Goal: Information Seeking & Learning: Learn about a topic

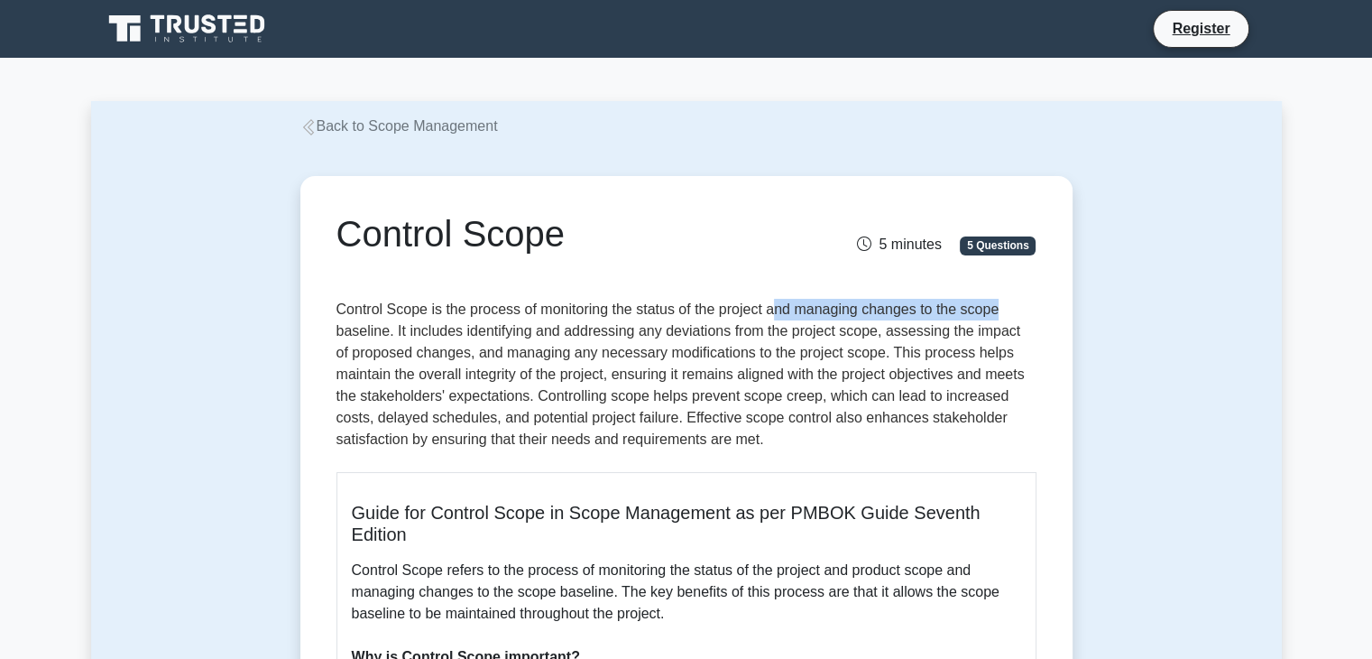
drag, startPoint x: 773, startPoint y: 307, endPoint x: 938, endPoint y: 308, distance: 165.1
click at [1023, 305] on p "Control Scope is the process of monitoring the status of the project and managi…" at bounding box center [686, 378] width 700 height 159
drag, startPoint x: 899, startPoint y: 304, endPoint x: 848, endPoint y: 309, distance: 51.6
click at [899, 304] on p "Control Scope is the process of monitoring the status of the project and managi…" at bounding box center [686, 378] width 700 height 159
click at [778, 311] on p "Control Scope is the process of monitoring the status of the project and managi…" at bounding box center [686, 378] width 700 height 159
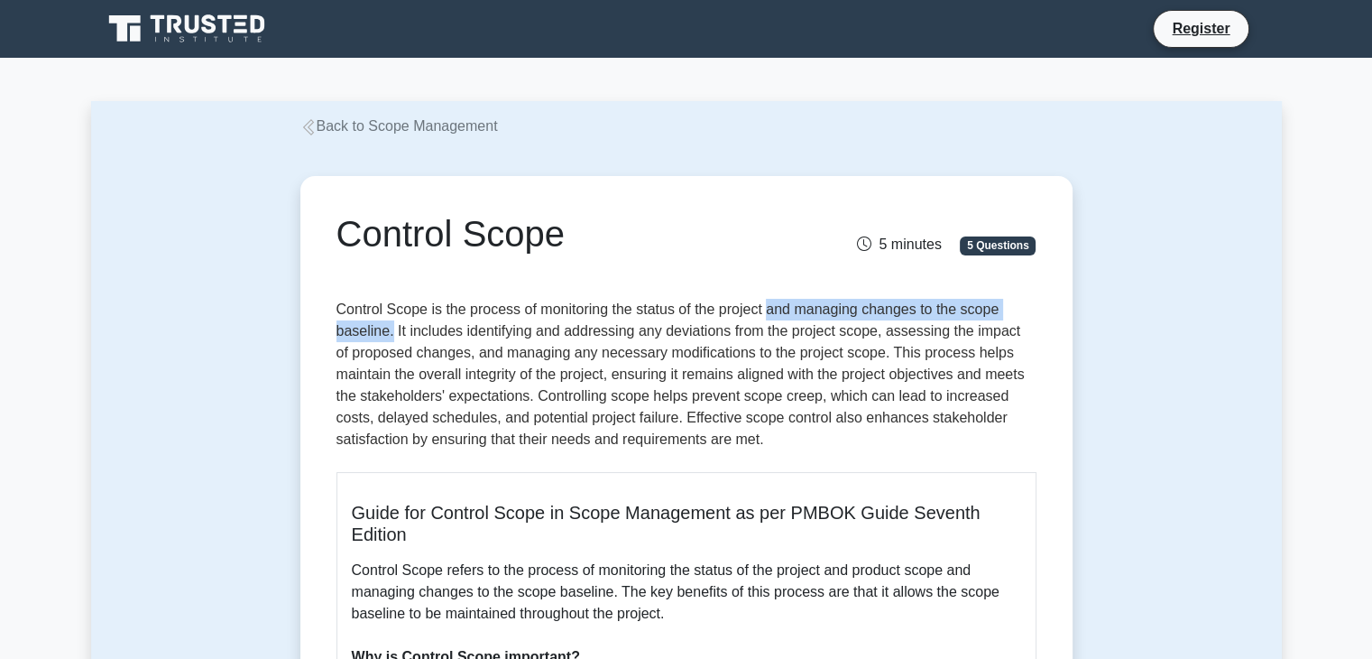
drag, startPoint x: 390, startPoint y: 336, endPoint x: 769, endPoint y: 302, distance: 380.4
click at [769, 302] on p "Control Scope is the process of monitoring the status of the project and managi…" at bounding box center [686, 378] width 700 height 159
